Goal: Information Seeking & Learning: Learn about a topic

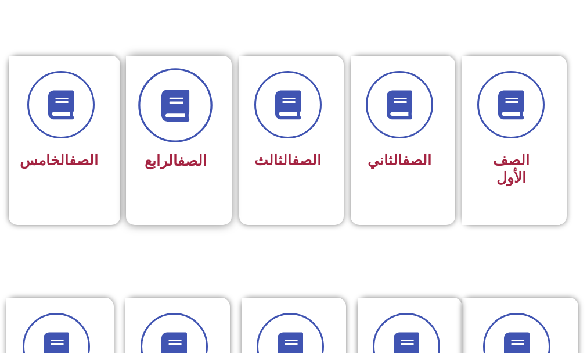
scroll to position [306, 0]
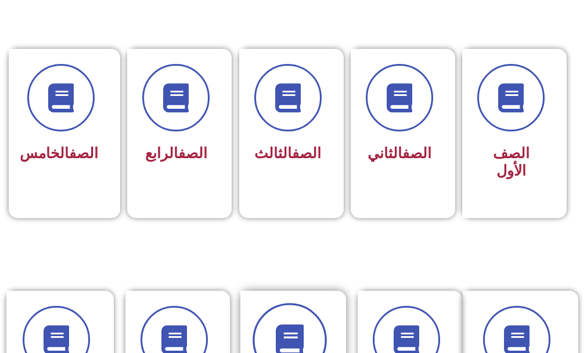
click at [316, 303] on span at bounding box center [290, 340] width 74 height 74
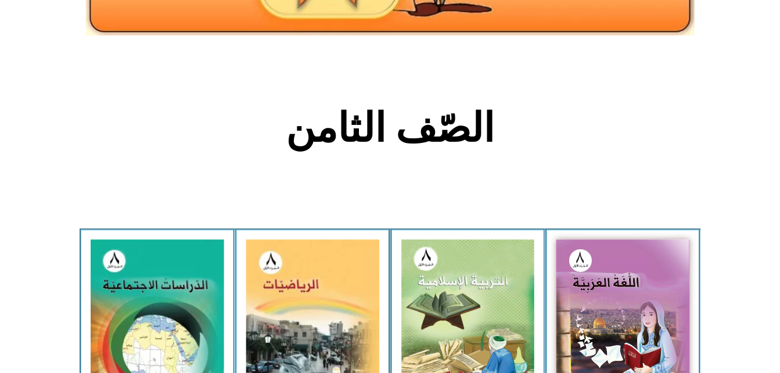
scroll to position [190, 0]
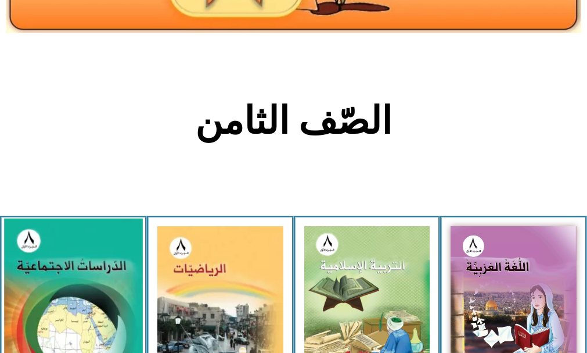
click at [64, 224] on img at bounding box center [73, 303] width 138 height 170
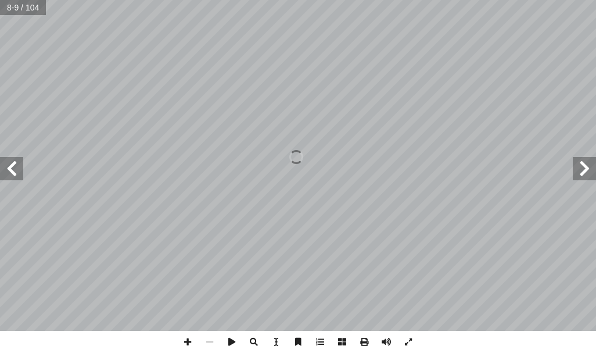
click at [10, 170] on span at bounding box center [11, 168] width 23 height 23
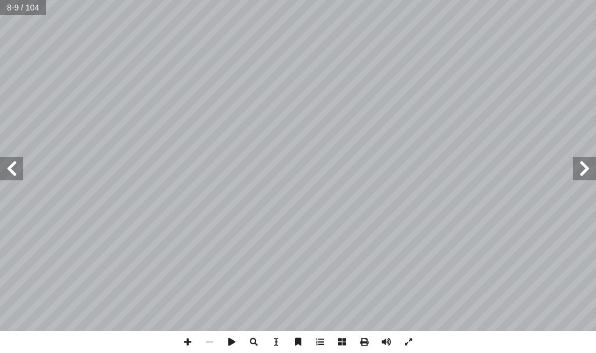
click at [10, 170] on span at bounding box center [11, 168] width 23 height 23
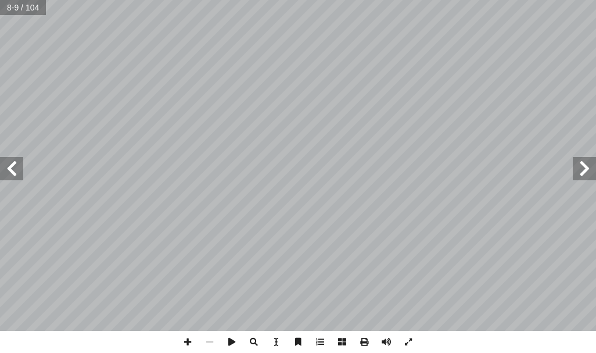
click at [10, 170] on span at bounding box center [11, 168] width 23 height 23
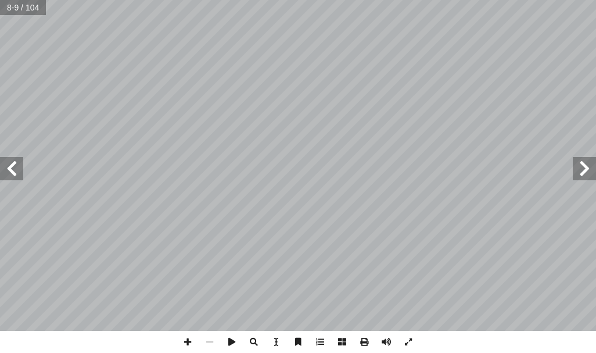
click at [10, 170] on span at bounding box center [11, 168] width 23 height 23
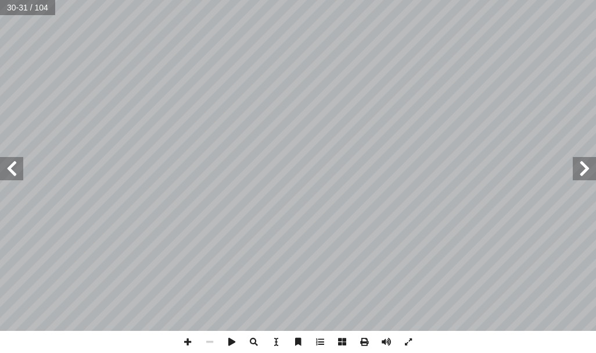
click at [10, 170] on span at bounding box center [11, 168] width 23 height 23
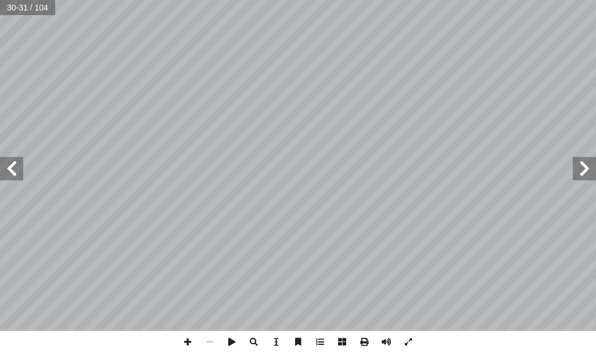
click at [10, 170] on span at bounding box center [11, 168] width 23 height 23
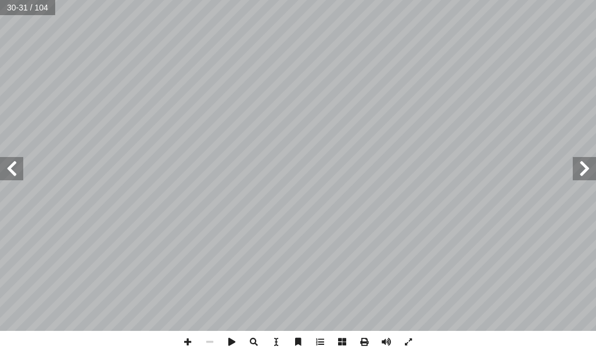
click at [10, 170] on span at bounding box center [11, 168] width 23 height 23
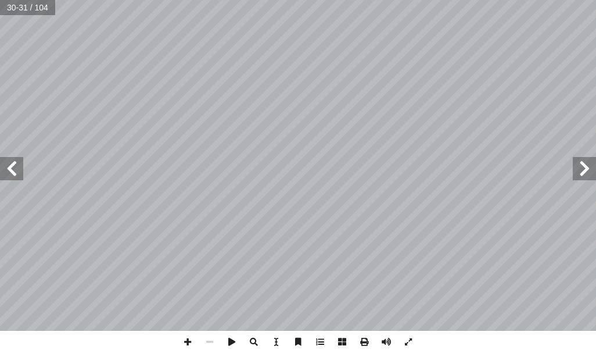
click at [10, 170] on span at bounding box center [11, 168] width 23 height 23
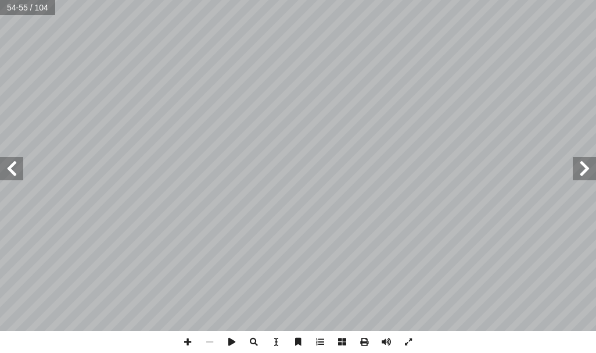
click at [10, 170] on span at bounding box center [11, 168] width 23 height 23
click at [585, 169] on span at bounding box center [584, 168] width 23 height 23
click at [582, 163] on span at bounding box center [584, 168] width 23 height 23
click at [187, 341] on span at bounding box center [188, 342] width 22 height 22
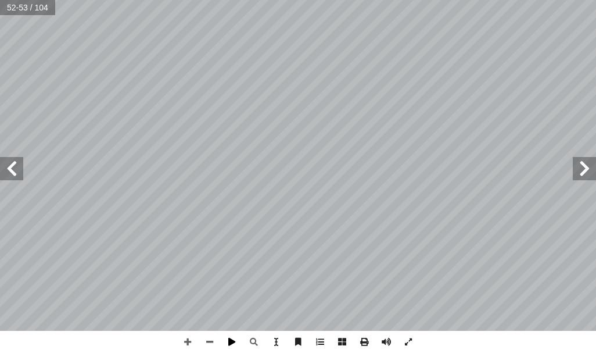
click at [234, 338] on span at bounding box center [232, 342] width 22 height 22
click at [587, 164] on span at bounding box center [584, 168] width 23 height 23
click at [585, 168] on span at bounding box center [584, 168] width 23 height 23
click at [185, 339] on span at bounding box center [188, 342] width 22 height 22
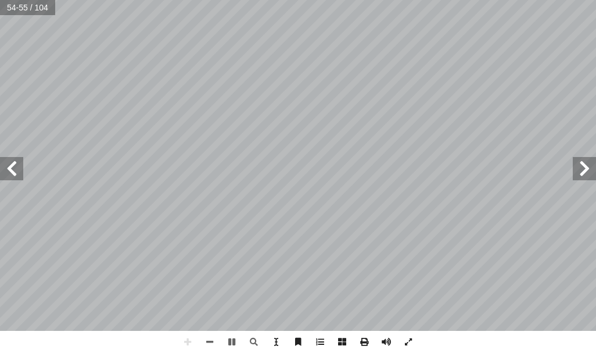
click at [578, 160] on span at bounding box center [584, 168] width 23 height 23
click at [20, 165] on span at bounding box center [11, 168] width 23 height 23
click at [580, 166] on span at bounding box center [584, 168] width 23 height 23
click at [205, 340] on span at bounding box center [210, 342] width 22 height 22
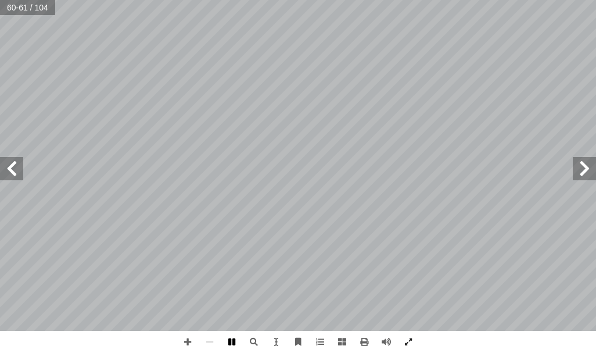
click at [232, 339] on span at bounding box center [232, 342] width 22 height 22
click at [583, 173] on span at bounding box center [584, 168] width 23 height 23
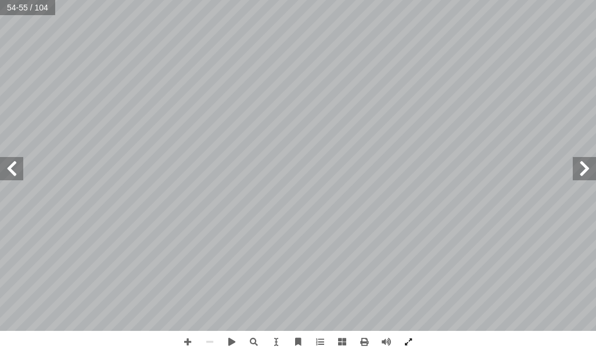
click at [583, 173] on span at bounding box center [584, 168] width 23 height 23
click at [182, 342] on span at bounding box center [188, 342] width 22 height 22
click at [188, 339] on span at bounding box center [188, 342] width 22 height 22
click at [209, 341] on span at bounding box center [210, 342] width 22 height 22
click at [386, 341] on span at bounding box center [386, 342] width 22 height 22
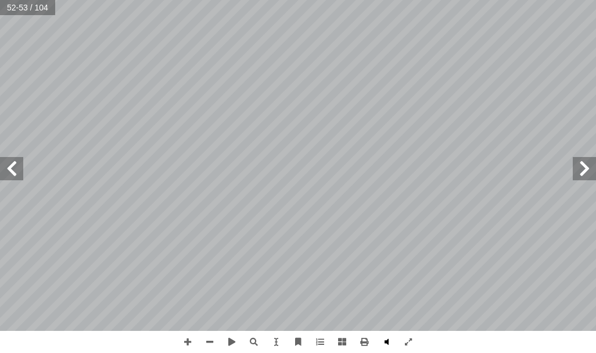
click at [386, 341] on span at bounding box center [386, 342] width 22 height 22
click at [294, 342] on span at bounding box center [298, 342] width 22 height 22
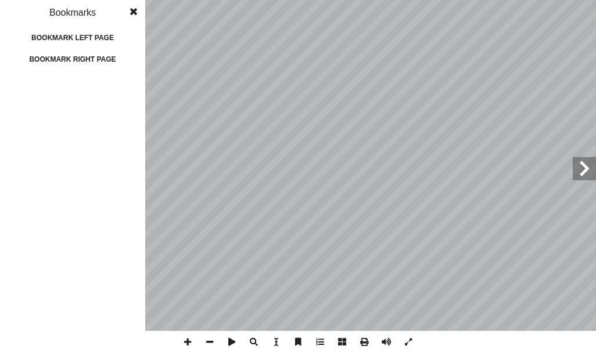
click at [294, 342] on span at bounding box center [298, 342] width 22 height 22
